Goal: Information Seeking & Learning: Find specific fact

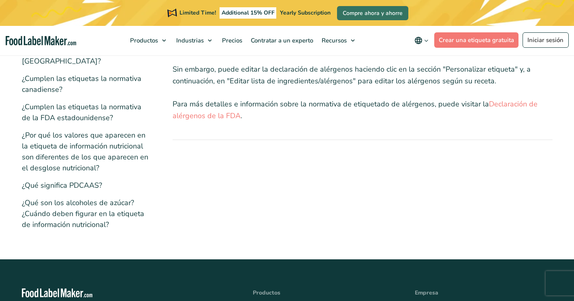
scroll to position [207, 0]
drag, startPoint x: 0, startPoint y: 0, endPoint x: 220, endPoint y: 114, distance: 247.3
click at [220, 114] on link "Declaración de alérgenos de la FDA" at bounding box center [355, 109] width 365 height 21
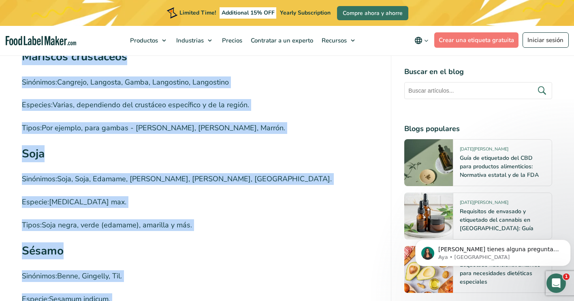
scroll to position [2784, 0]
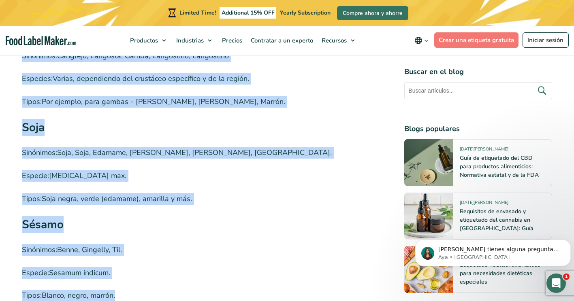
drag, startPoint x: 24, startPoint y: 85, endPoint x: 127, endPoint y: 253, distance: 196.8
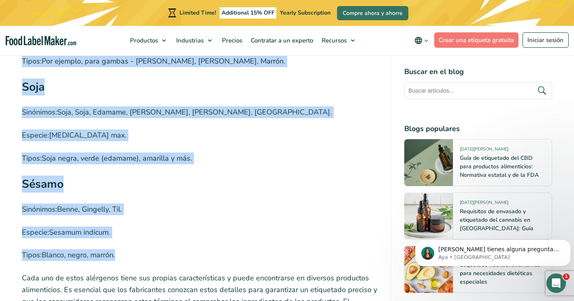
scroll to position [2865, 0]
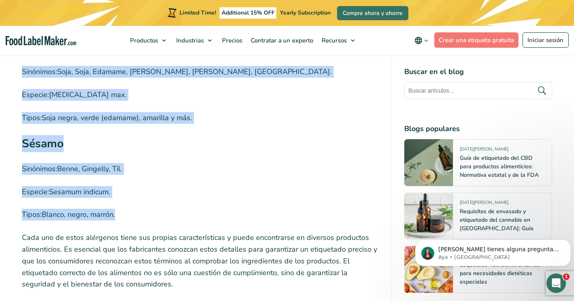
copy div "Lorem Ipsumdolo: Sitamet, Consectetur, Adipi, Elit, Seddoei, Tempo, Incidid, Ut…"
